Goal: Check status: Check status

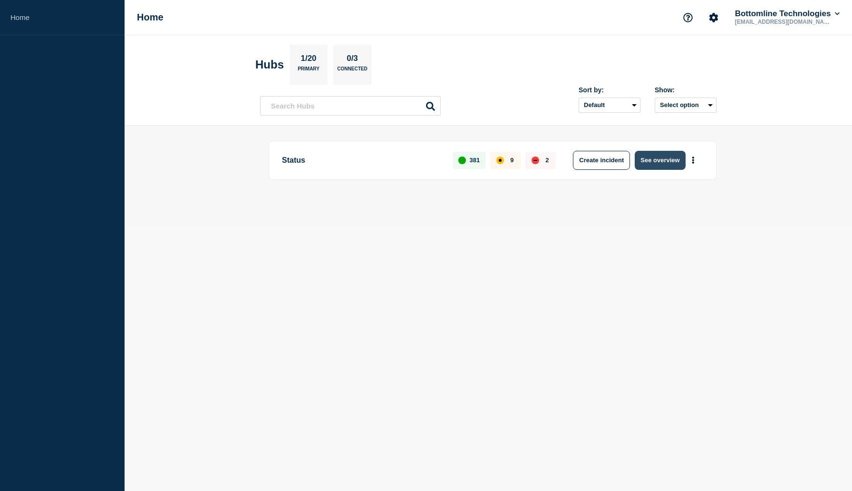
click at [663, 159] on button "See overview" at bounding box center [660, 160] width 50 height 19
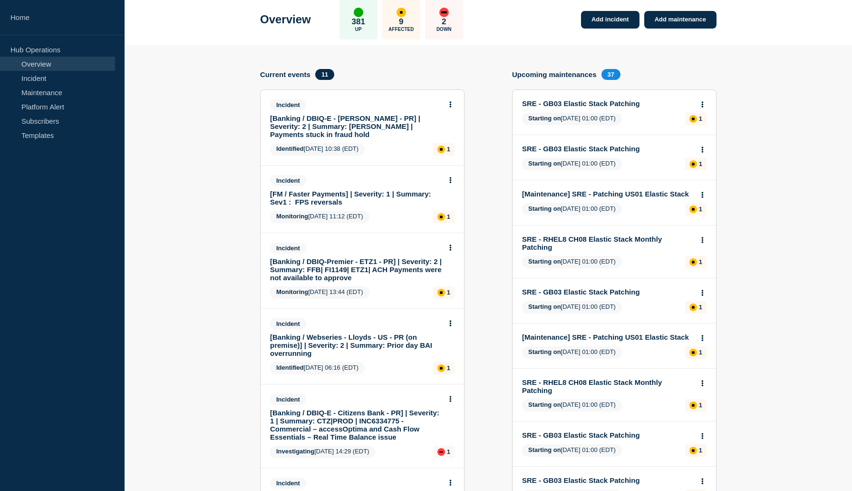
scroll to position [56, 0]
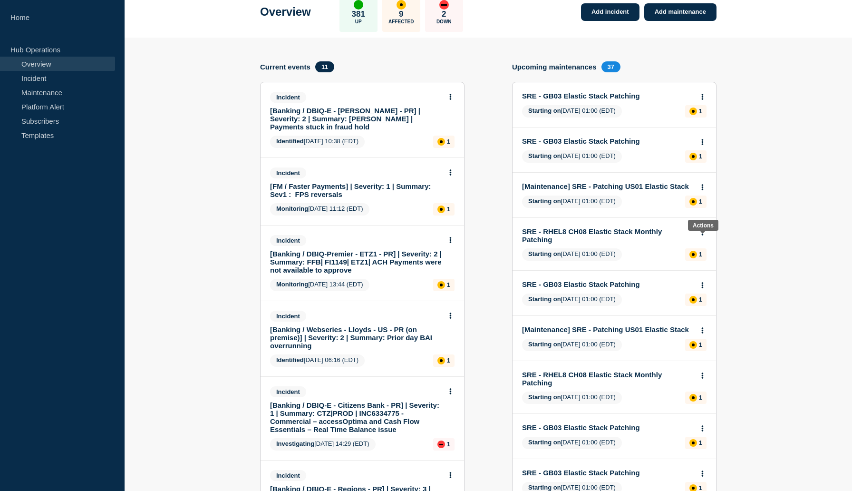
click at [703, 235] on icon at bounding box center [702, 232] width 2 height 6
click at [702, 264] on link "View maintenance" at bounding box center [702, 263] width 54 height 8
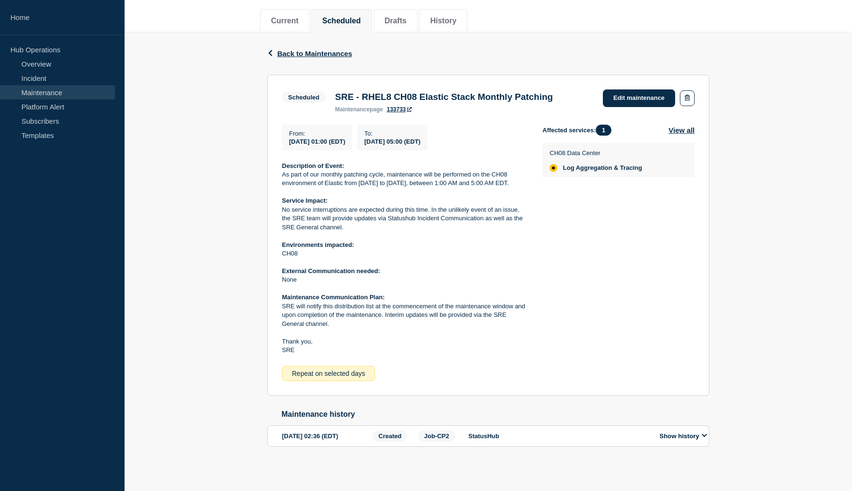
scroll to position [121, 0]
